Goal: Information Seeking & Learning: Check status

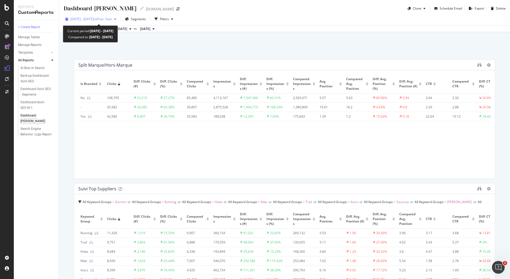
click at [89, 19] on span "2025 Aug. 26th - Sep. 2nd" at bounding box center [81, 19] width 23 height 5
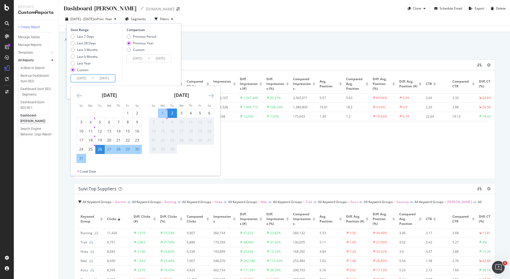
click at [85, 75] on input "2025/08/26" at bounding box center [81, 78] width 21 height 7
click at [107, 151] on div "27" at bounding box center [109, 149] width 9 height 5
type input "2025/08/27"
type input "2024/08/28"
click at [152, 83] on div "Date Range Last 7 Days Last 28 Days Last 3 Months Last 6 Months Last Year Custo…" at bounding box center [123, 61] width 115 height 76
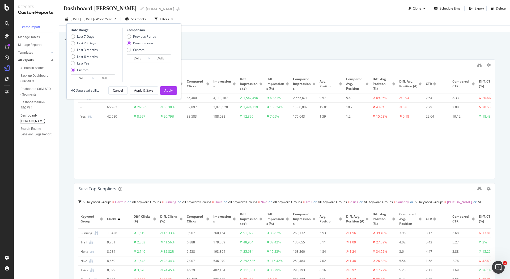
click at [172, 95] on div "Date Range Last 7 Days Last 28 Days Last 3 Months Last 6 Months Last Year Custo…" at bounding box center [123, 61] width 115 height 76
click at [171, 89] on div "Apply" at bounding box center [168, 90] width 8 height 5
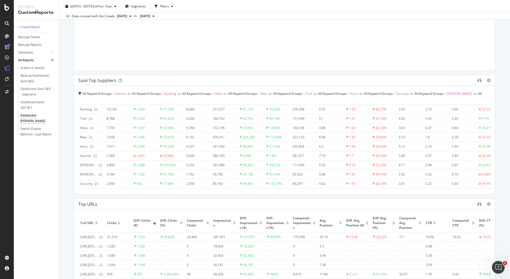
scroll to position [15, 0]
click at [95, 155] on icon at bounding box center [95, 156] width 4 height 4
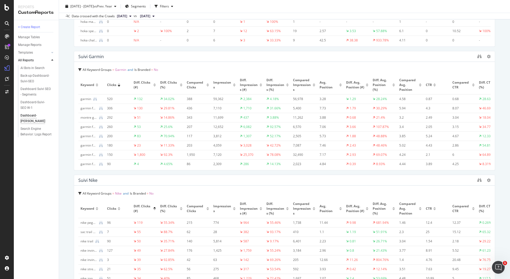
scroll to position [997, 0]
click at [477, 58] on icon "binoculars" at bounding box center [479, 58] width 4 height 4
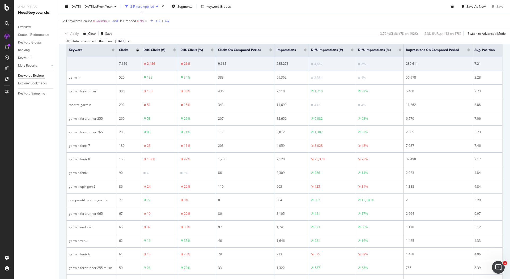
scroll to position [205, 0]
